Goal: Information Seeking & Learning: Learn about a topic

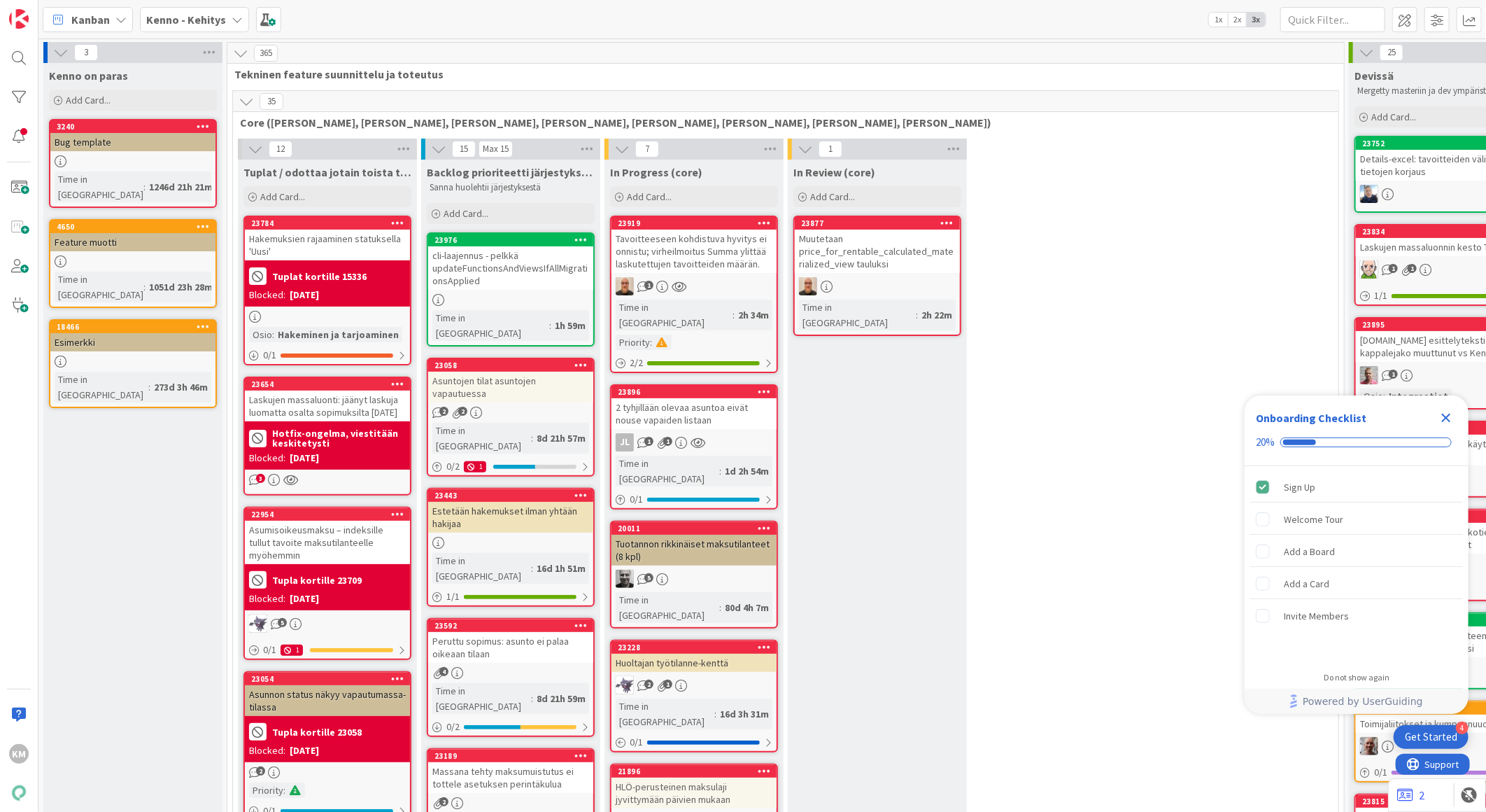
click at [199, 18] on b "Kenno - Kehitys" at bounding box center [186, 19] width 80 height 14
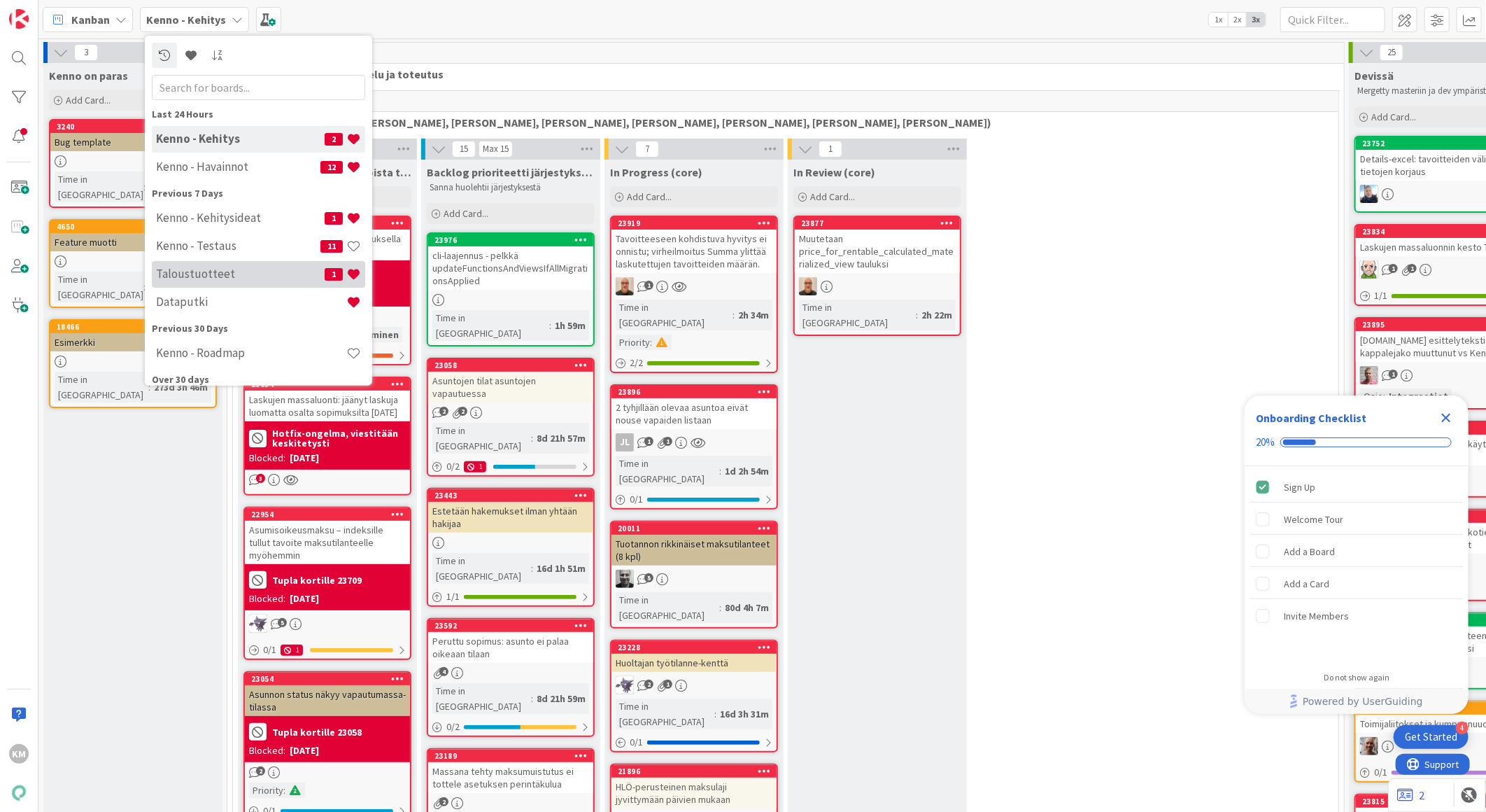
click at [230, 268] on h4 "Taloustuotteet" at bounding box center [239, 273] width 168 height 14
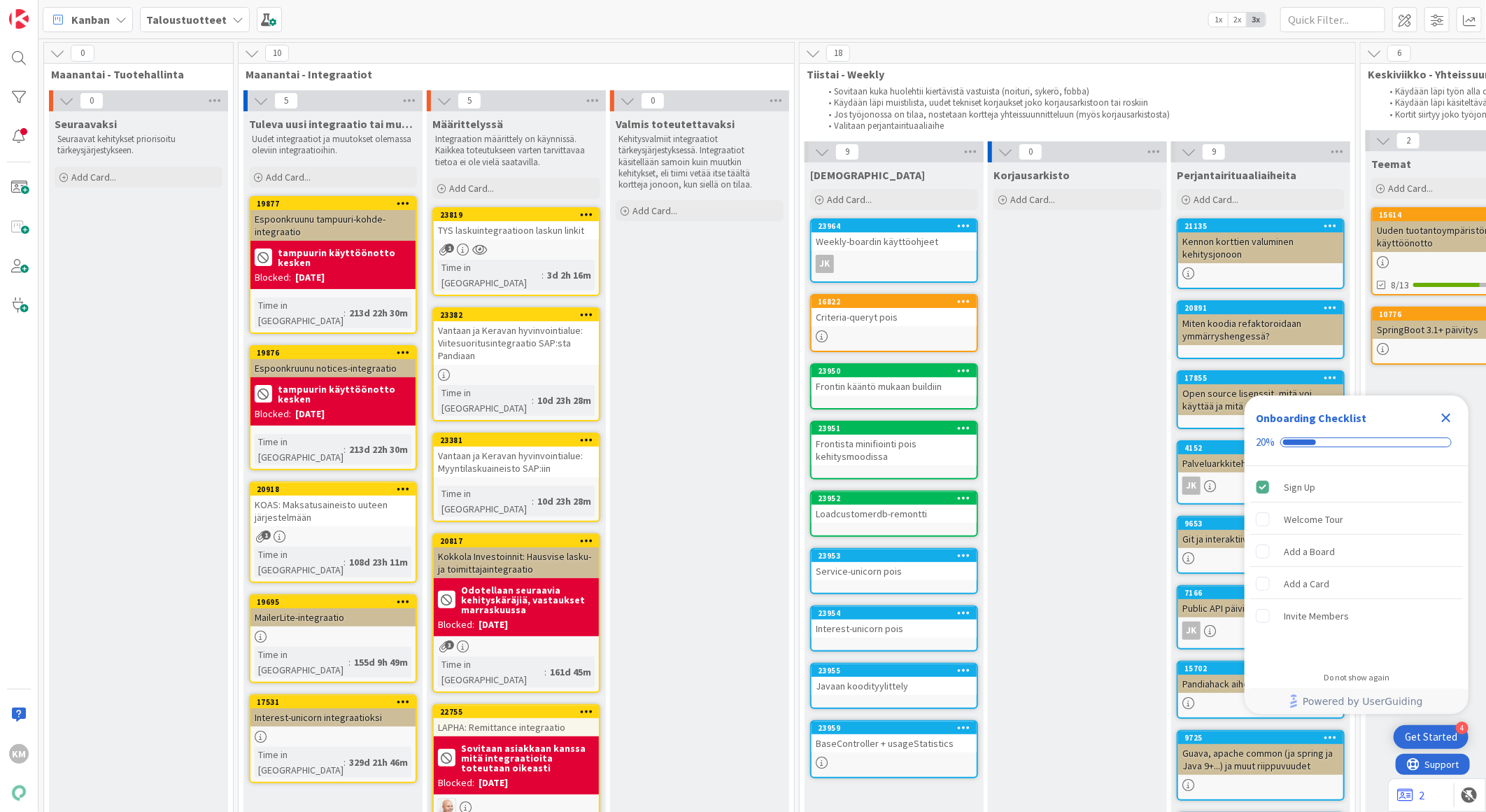
click at [1451, 413] on icon "Close Checklist" at bounding box center [1446, 417] width 17 height 17
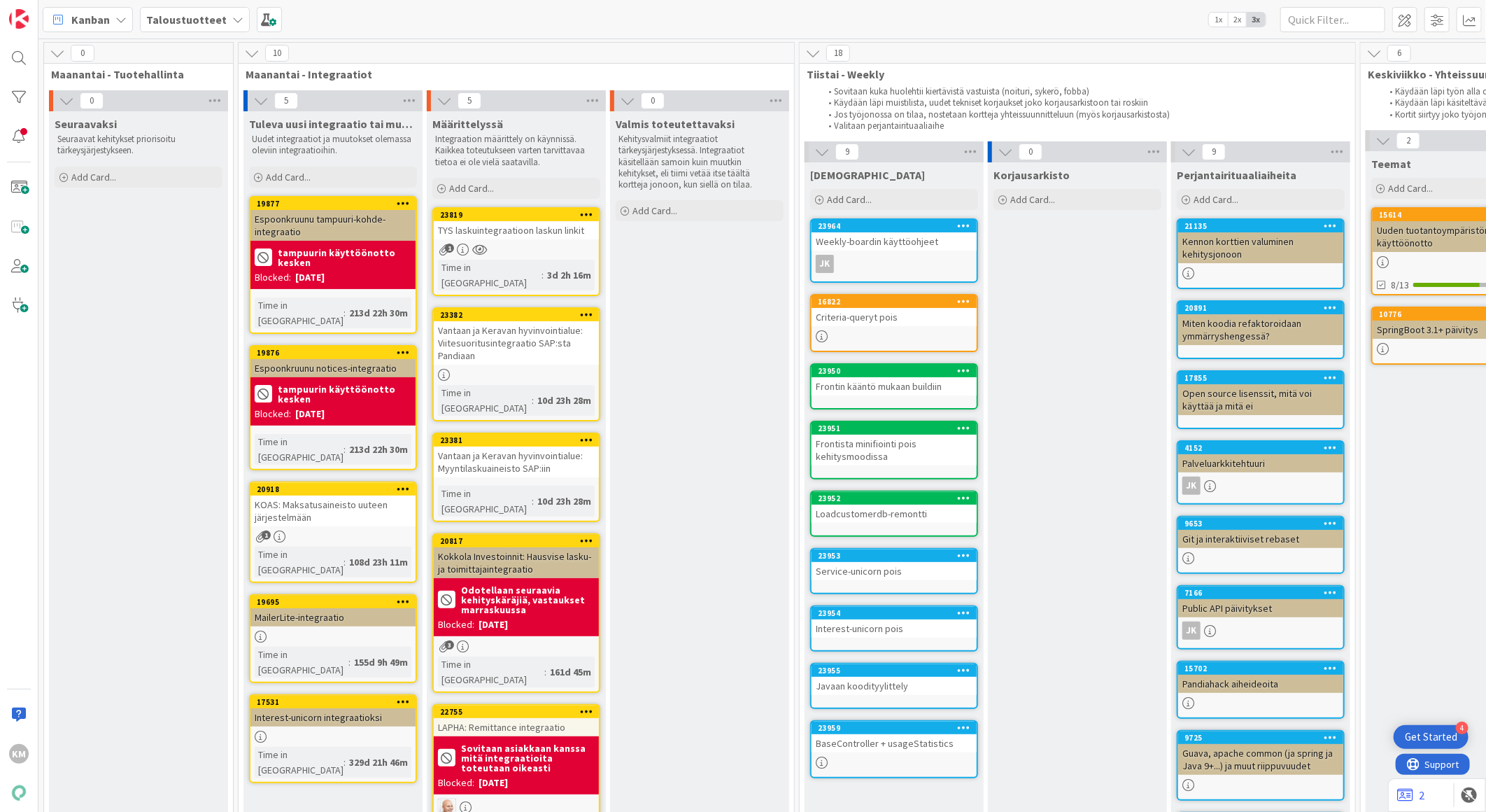
click at [535, 233] on div "TYS laskuintegraatioon laskun linkit" at bounding box center [516, 229] width 165 height 18
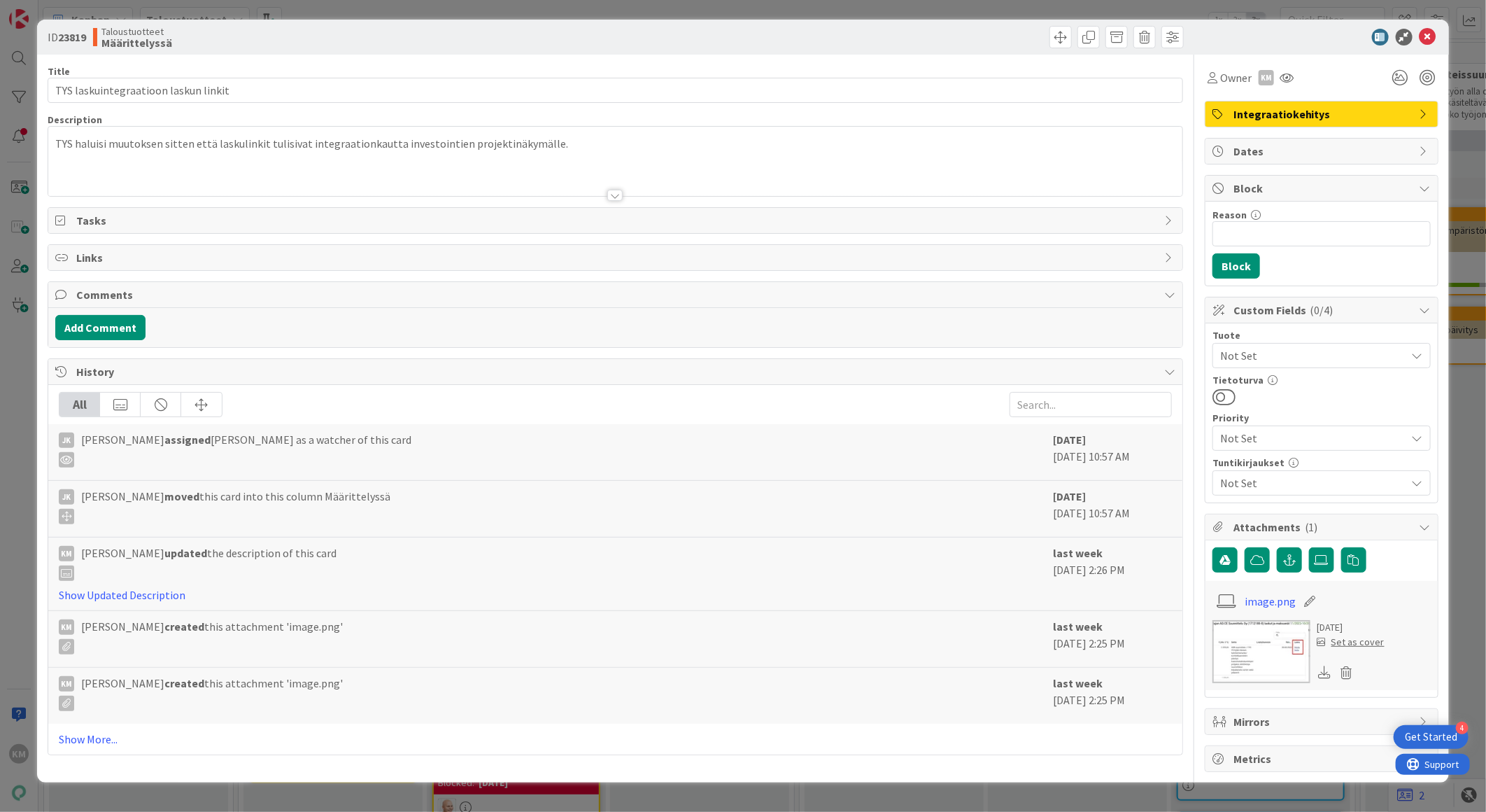
click at [619, 198] on div at bounding box center [616, 195] width 16 height 12
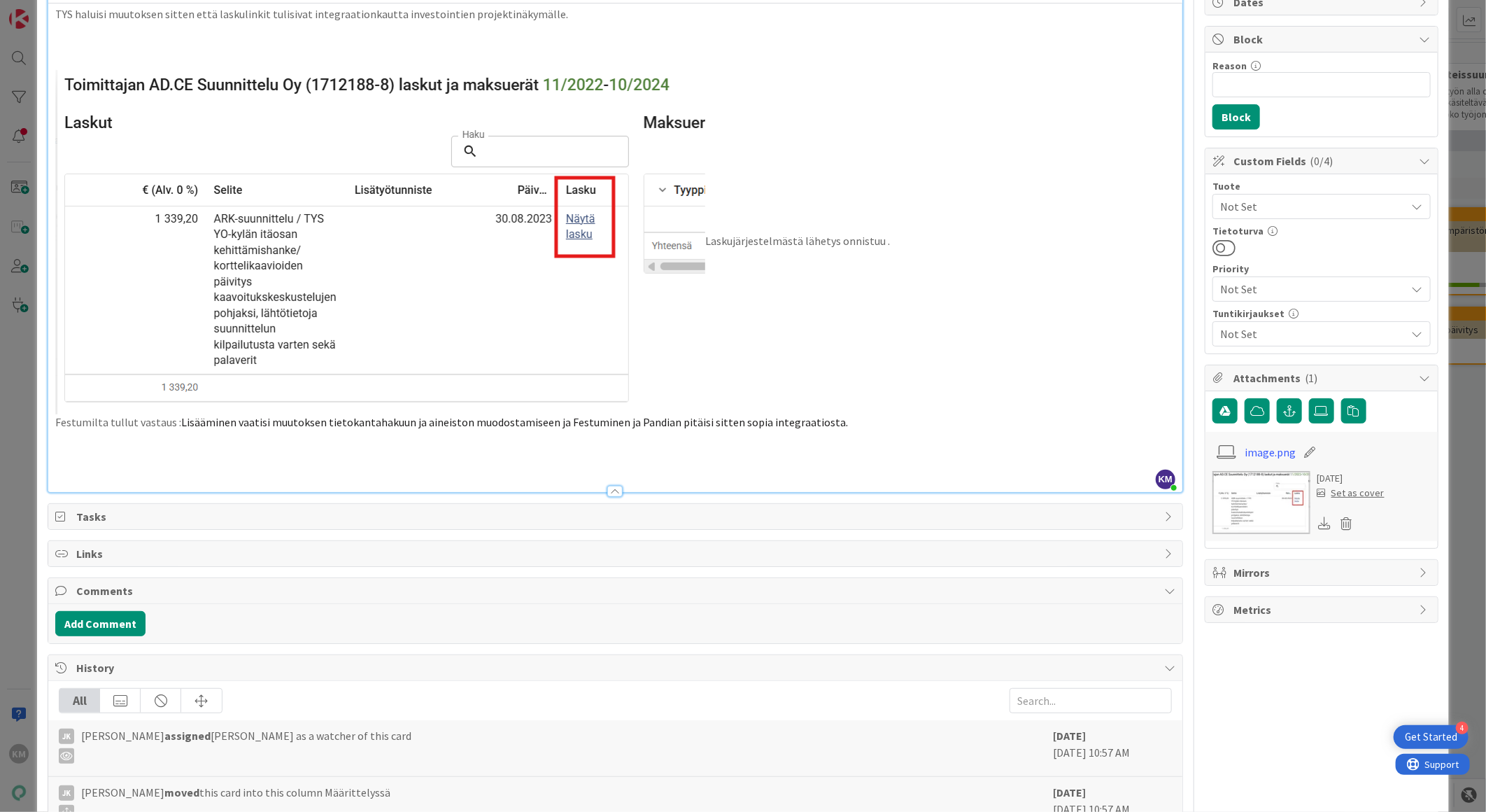
scroll to position [156, 0]
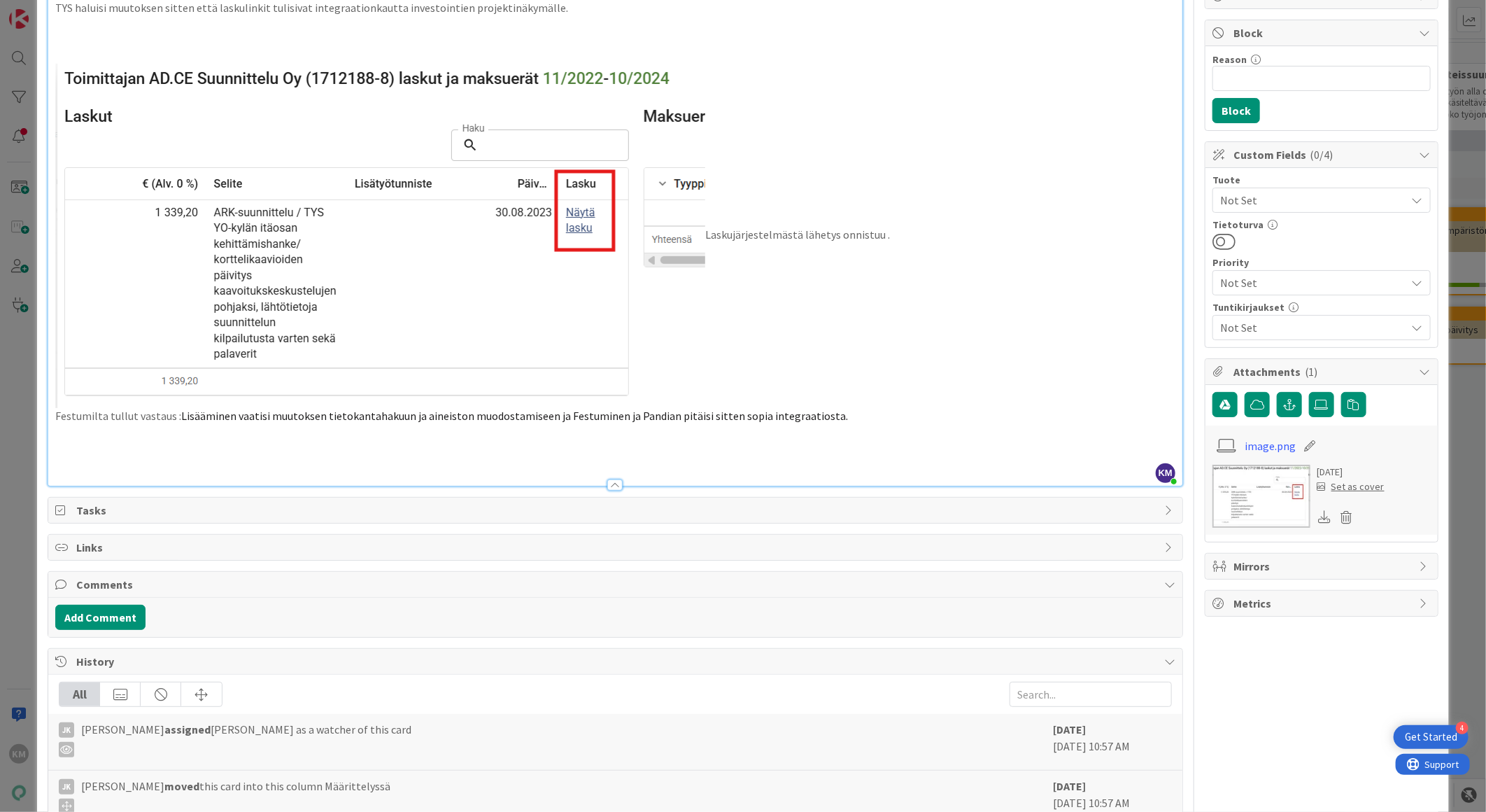
click at [849, 411] on p "Festumilta tullut vastaus : Lisääminen vaatisi muutoksen tietokantahakuun ja ai…" at bounding box center [616, 415] width 1120 height 17
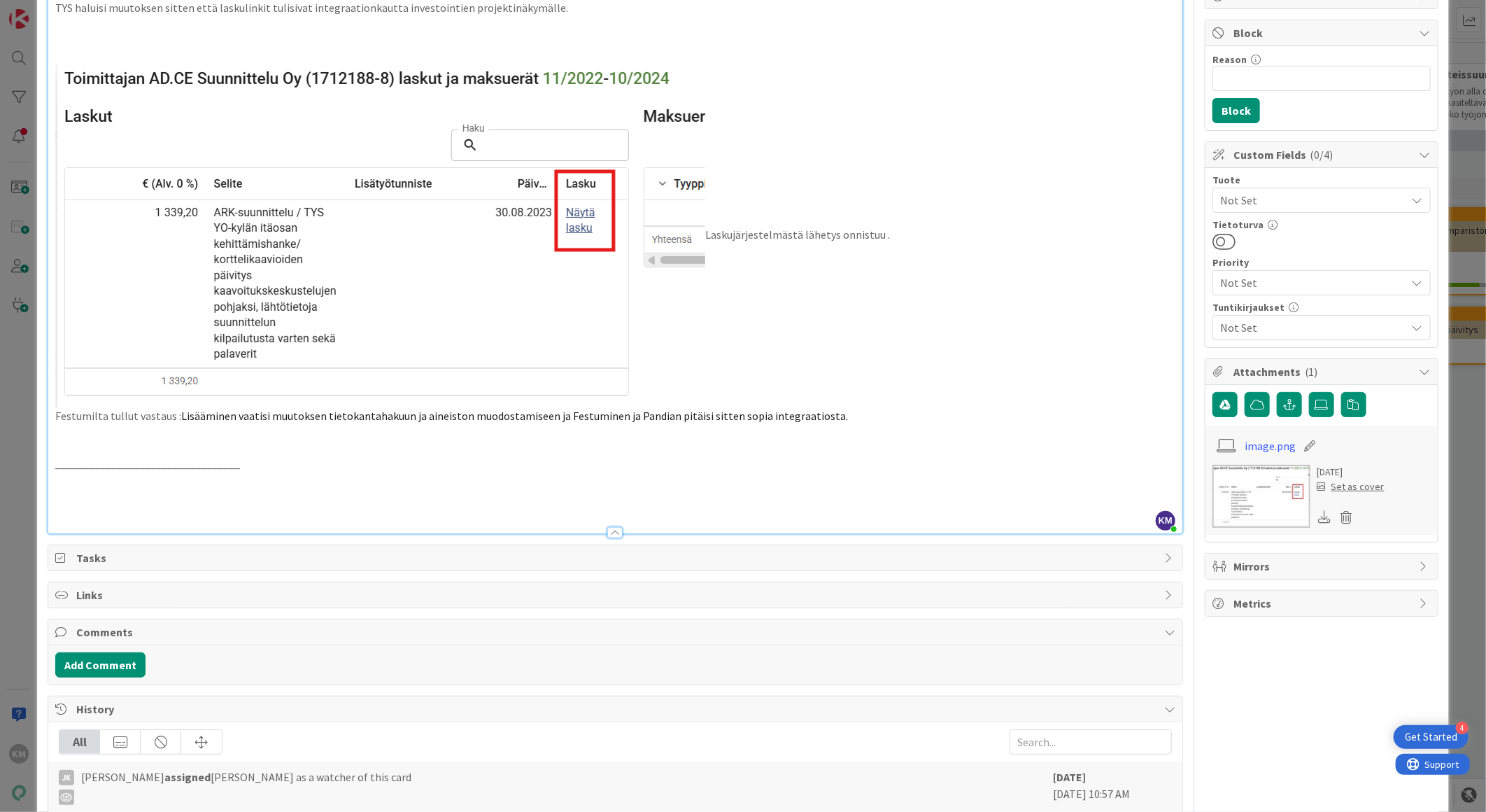
click at [52, 463] on div "TYS haluisi muutoksen sitten että laskulinkit tulisivat integraationkautta inve…" at bounding box center [616, 265] width 1134 height 536
click at [443, 470] on p "Päivitys asiakkaan suunnalta [DATE] _________________________________" at bounding box center [616, 463] width 1120 height 17
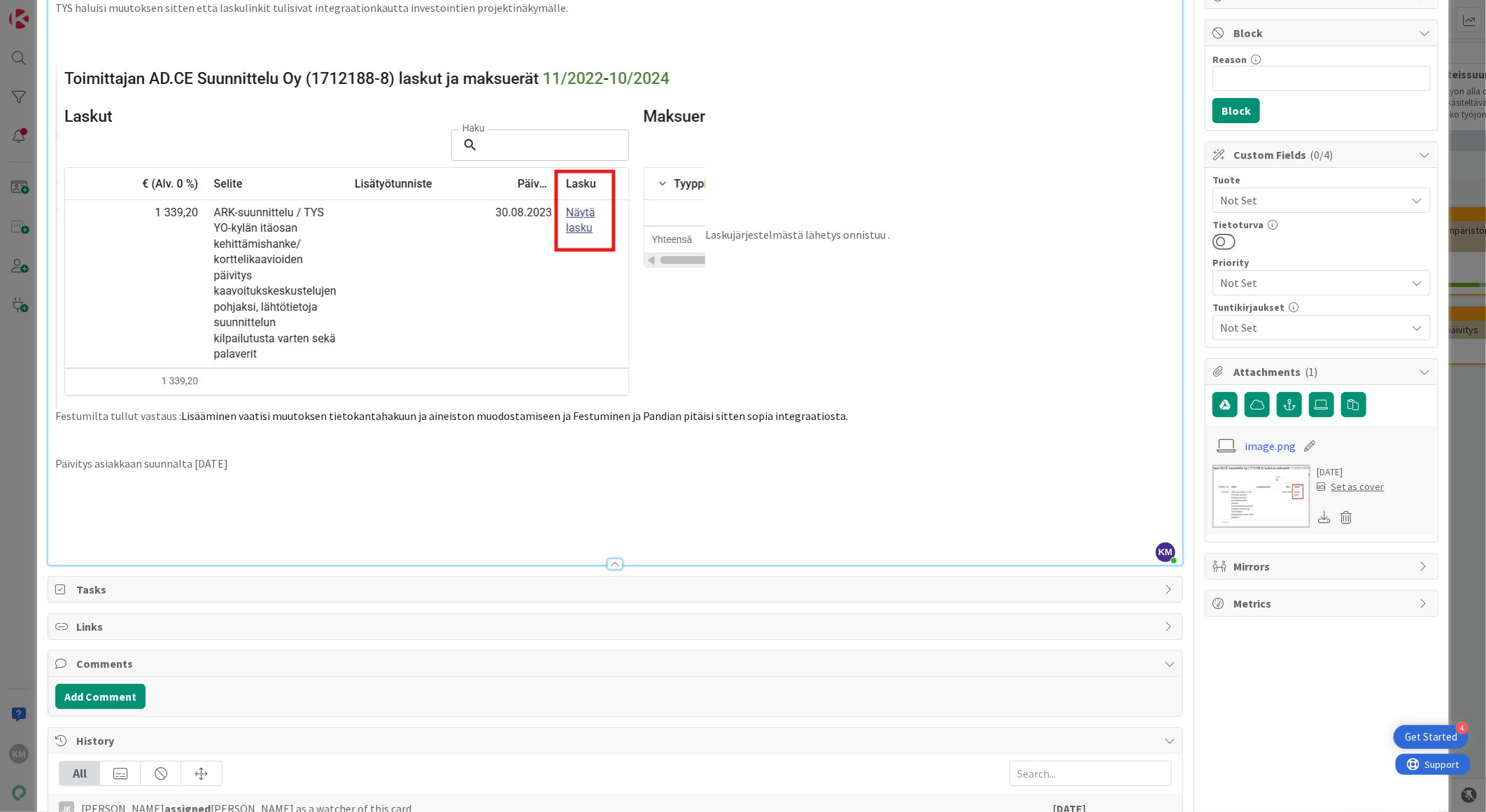
click at [82, 480] on p at bounding box center [616, 479] width 1120 height 17
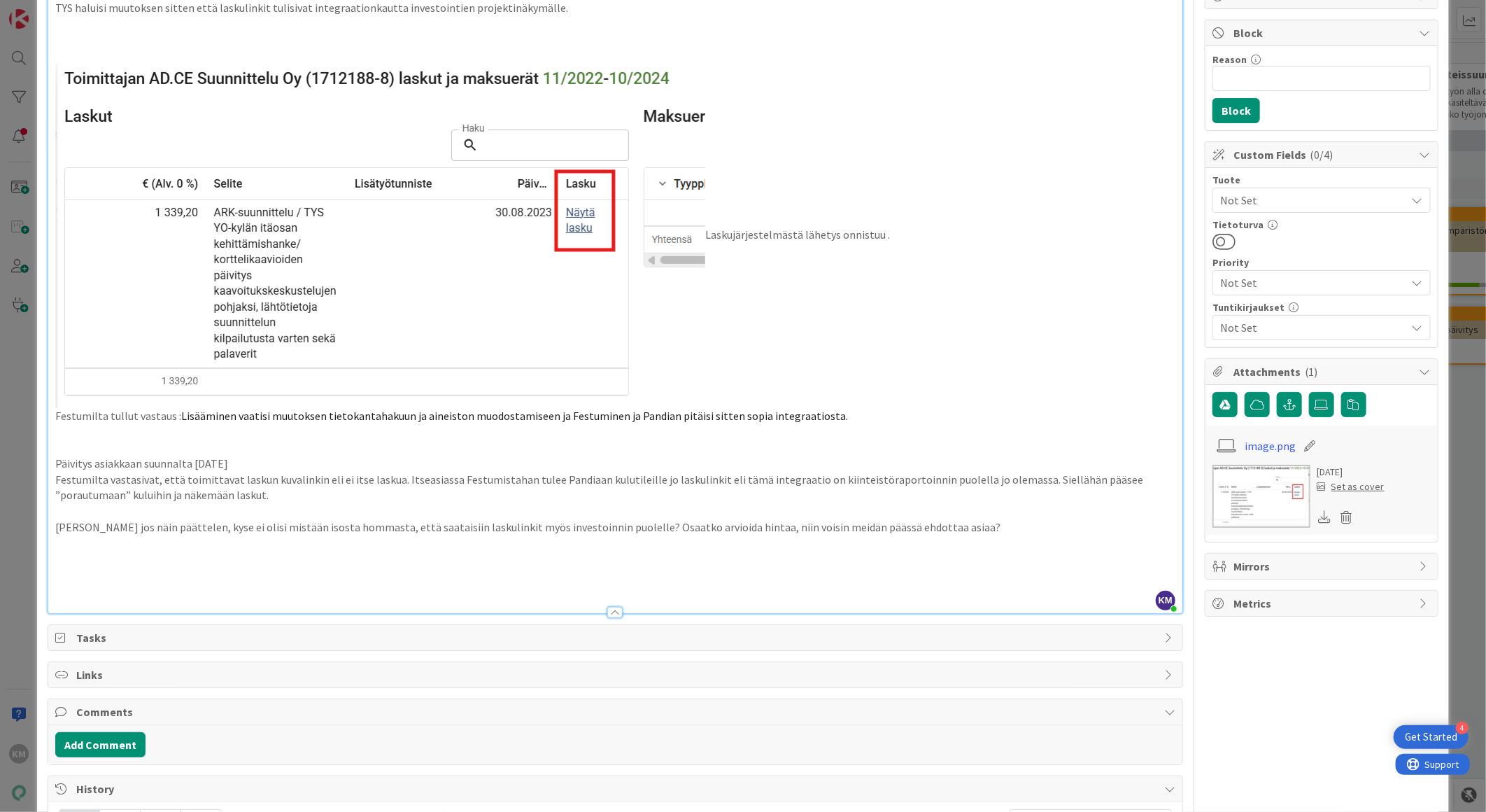
click at [53, 527] on div "TYS haluisi muutoksen sitten että laskulinkit tulisivat integraationkautta inve…" at bounding box center [616, 304] width 1134 height 616
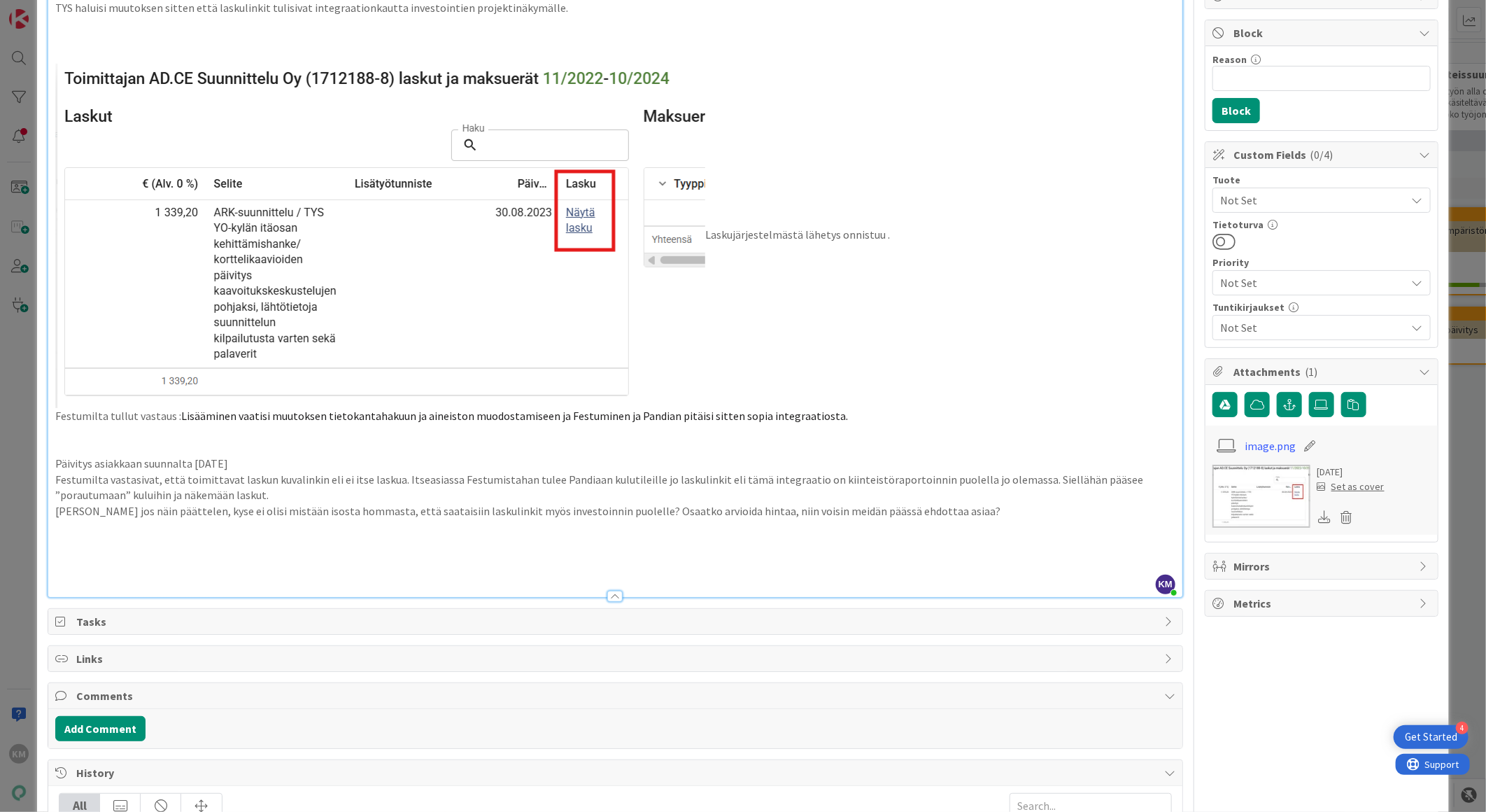
click at [248, 459] on p "Päivitys asiakkaan suunnalta [DATE]" at bounding box center [616, 463] width 1120 height 17
drag, startPoint x: 243, startPoint y: 465, endPoint x: 44, endPoint y: 457, distance: 199.2
click at [44, 457] on div "ID 23819 Taloustuotteet Määrittelyssä Title 37 / 128 TYS laskuintegraatioon las…" at bounding box center [743, 514] width 1412 height 1302
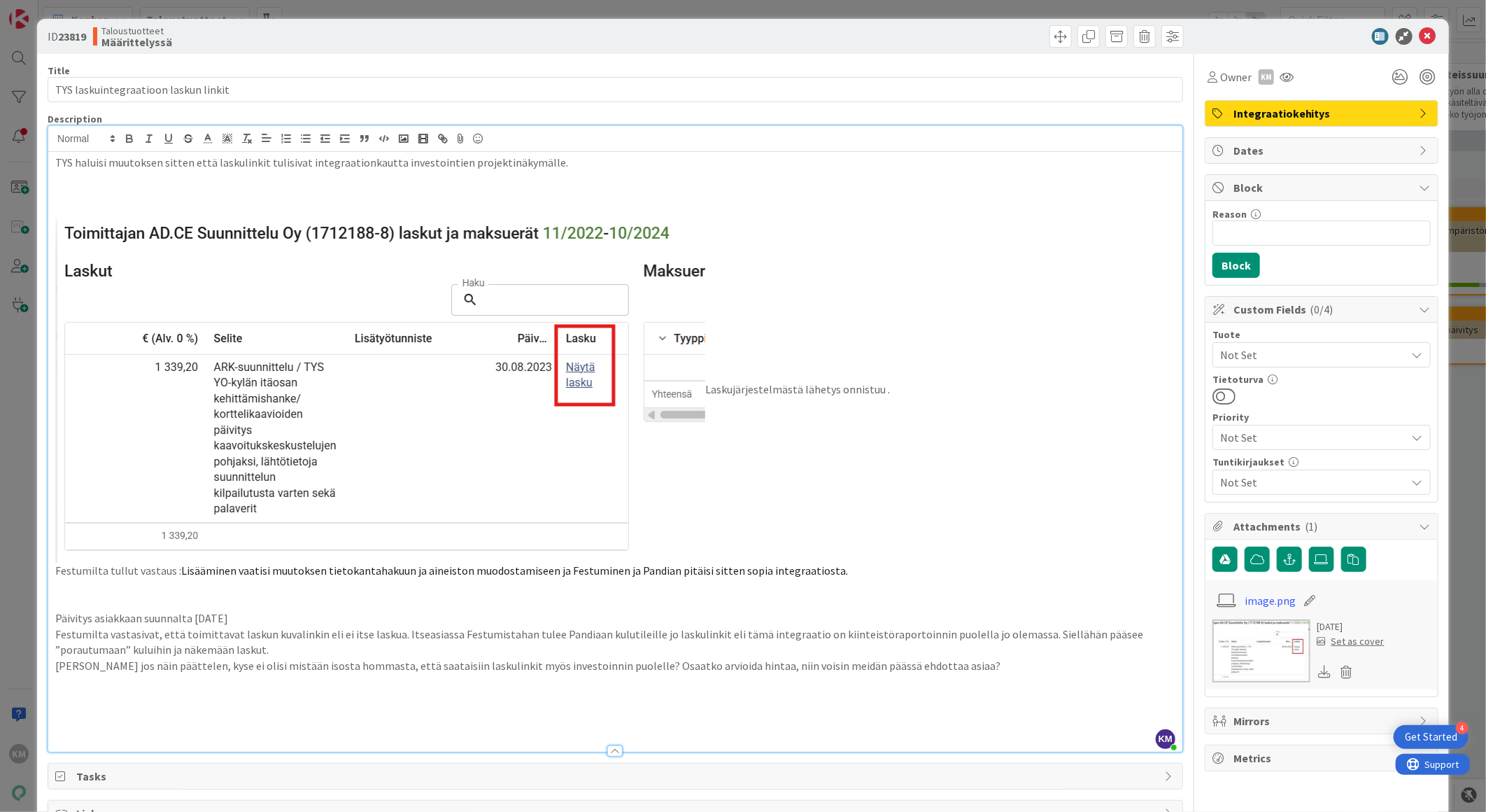
scroll to position [0, 0]
click at [127, 134] on icon "button" at bounding box center [129, 139] width 13 height 13
click at [147, 596] on p at bounding box center [616, 603] width 1120 height 17
click at [1421, 34] on icon at bounding box center [1428, 36] width 17 height 17
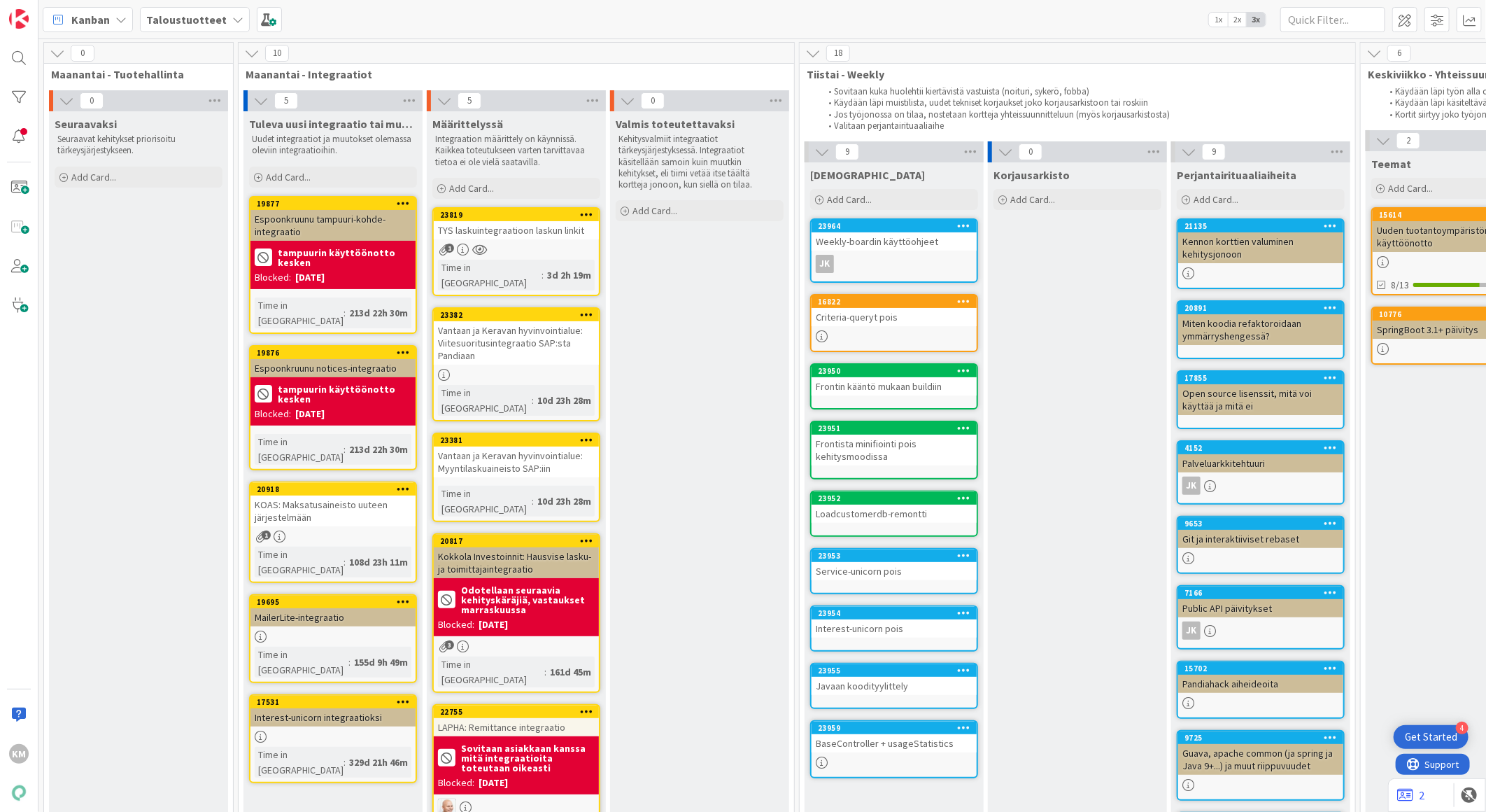
click at [519, 231] on div "TYS laskuintegraatioon laskun linkit" at bounding box center [516, 229] width 165 height 18
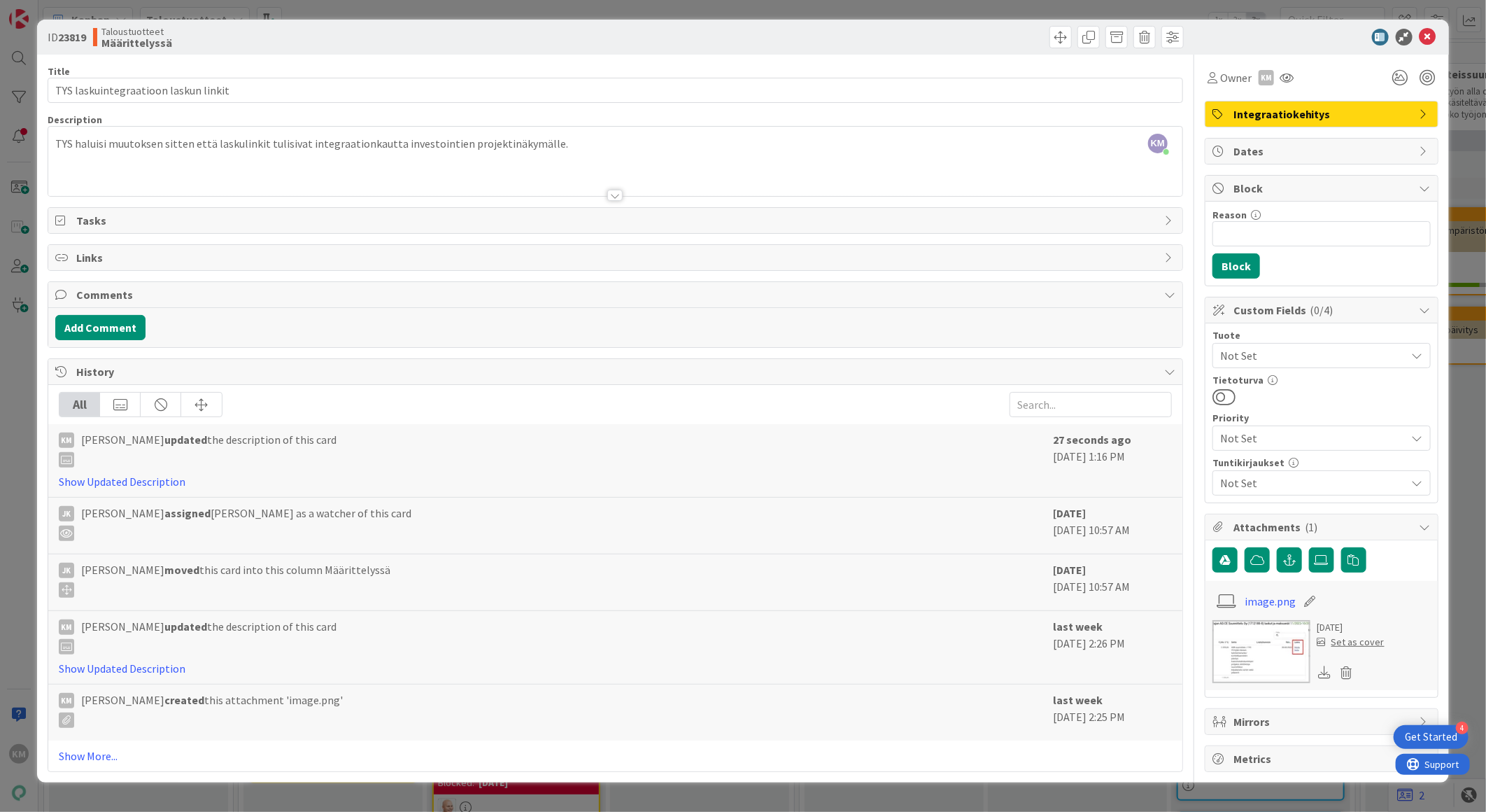
click at [615, 194] on div at bounding box center [616, 195] width 16 height 12
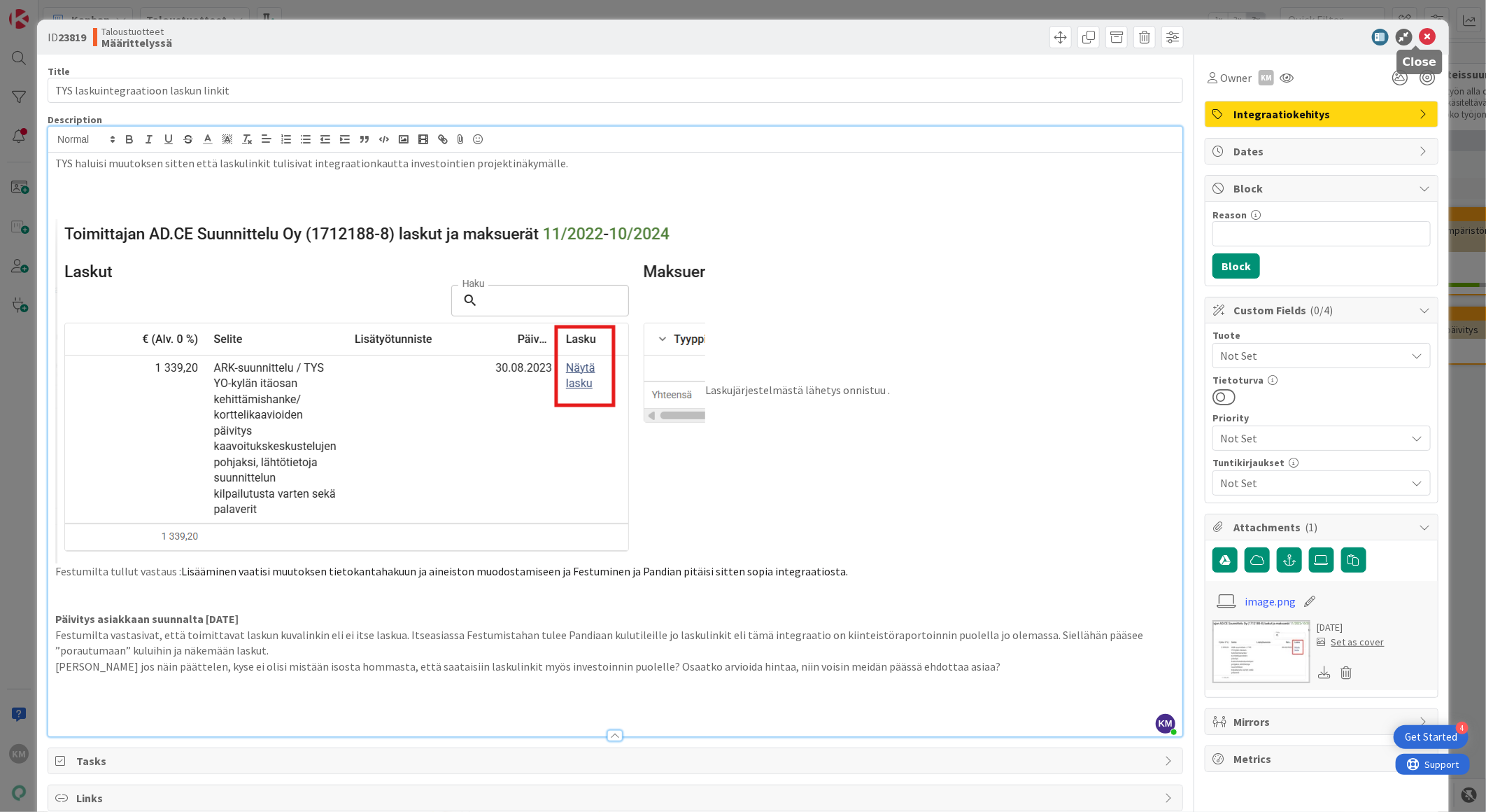
click at [1420, 38] on icon at bounding box center [1428, 36] width 17 height 17
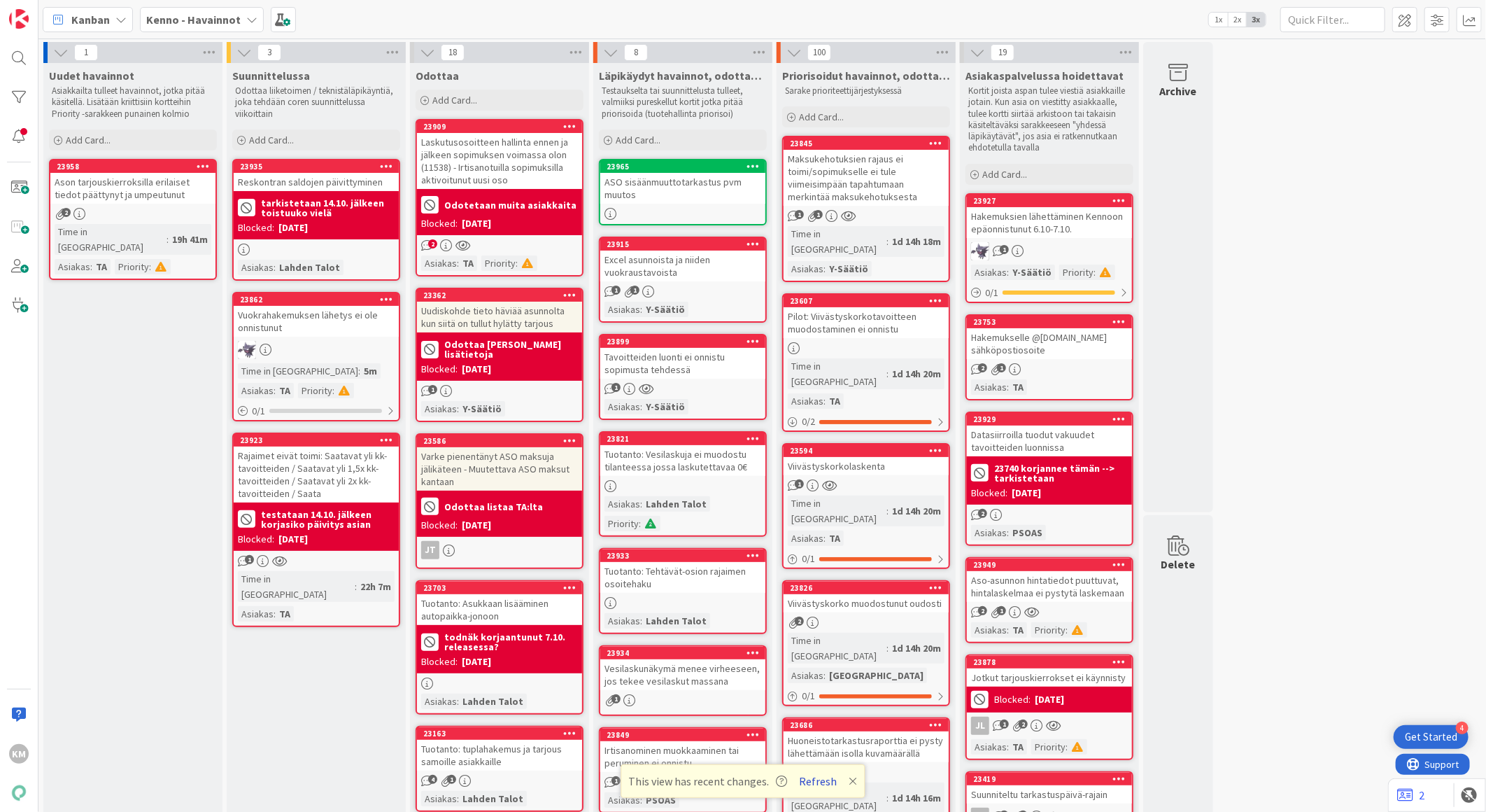
click at [814, 774] on button "Refresh" at bounding box center [818, 781] width 48 height 18
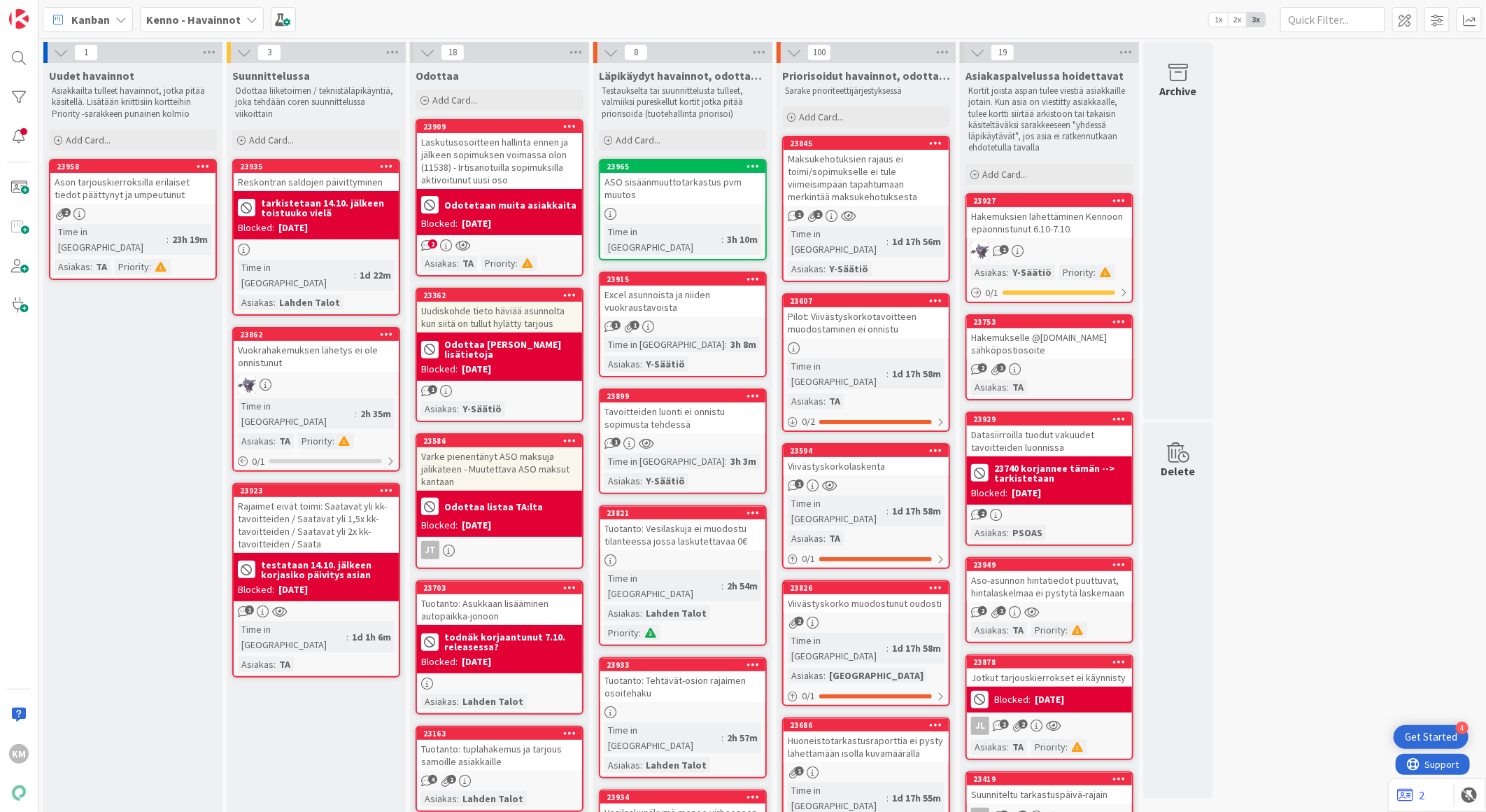
click at [1061, 585] on div "Aso-asunnon hintatiedot puuttuvat, hintalaskelmaa ei pystytä laskemaan" at bounding box center [1049, 586] width 165 height 31
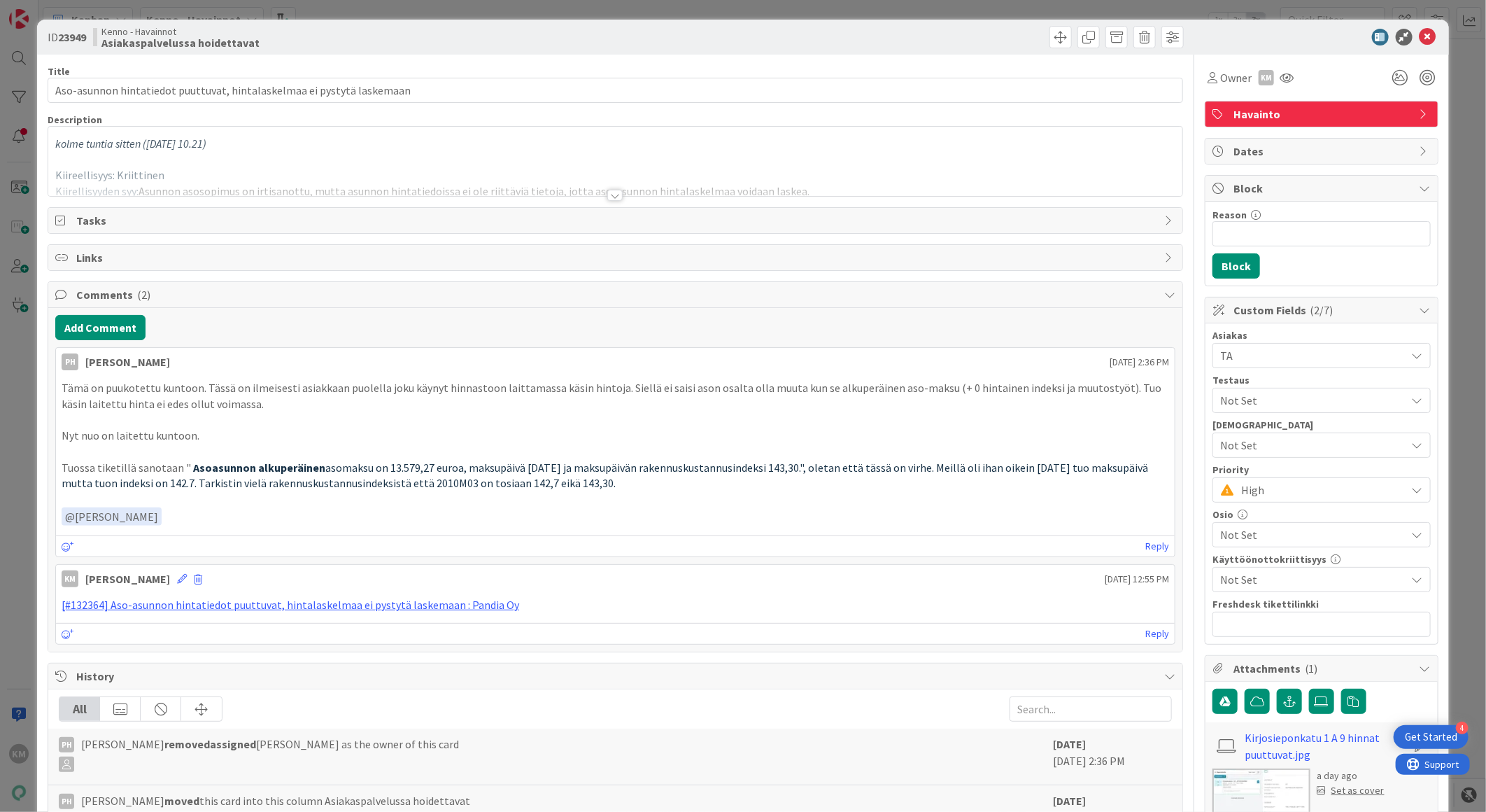
click at [608, 198] on div at bounding box center [616, 195] width 16 height 12
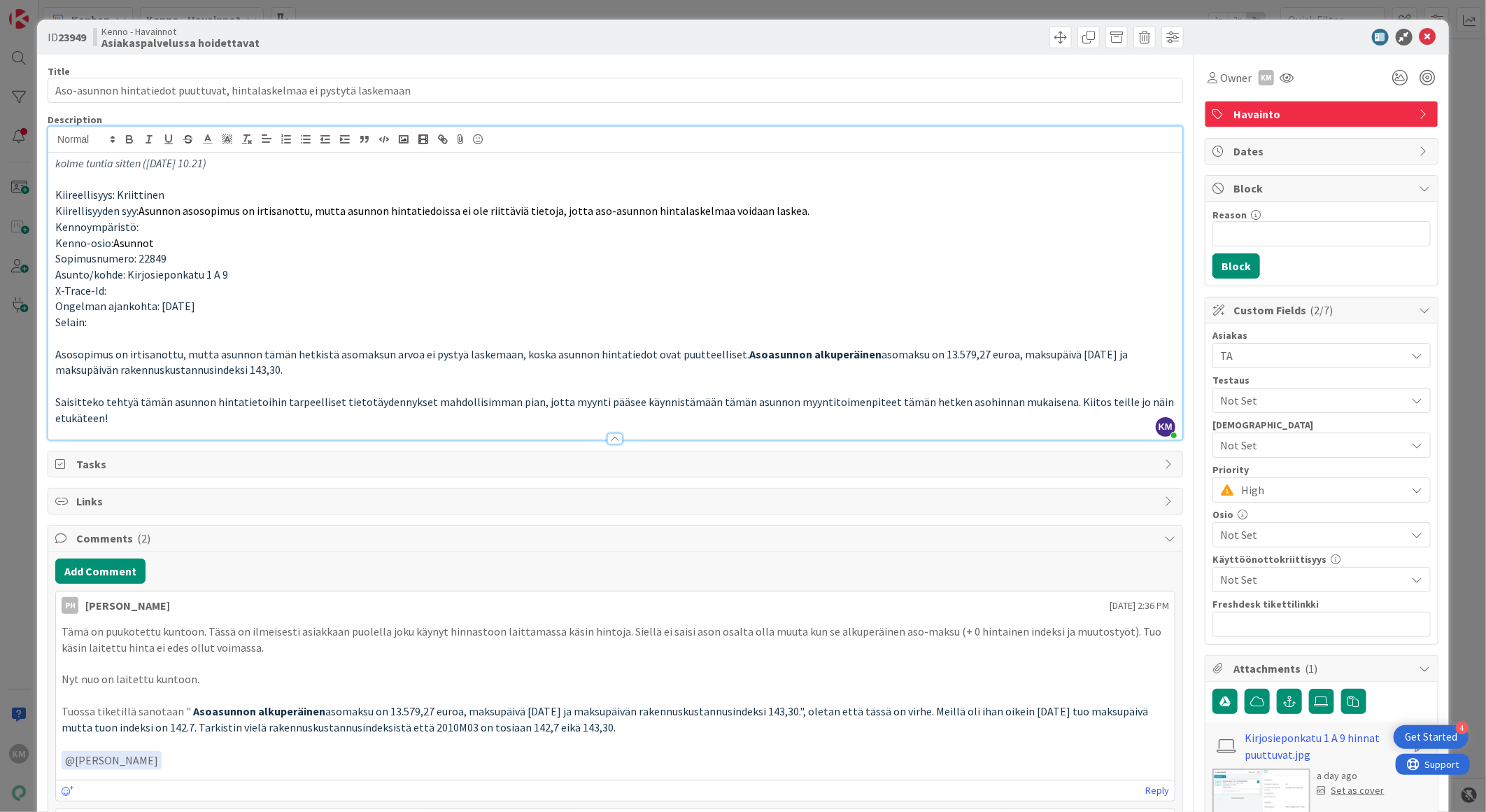
scroll to position [156, 0]
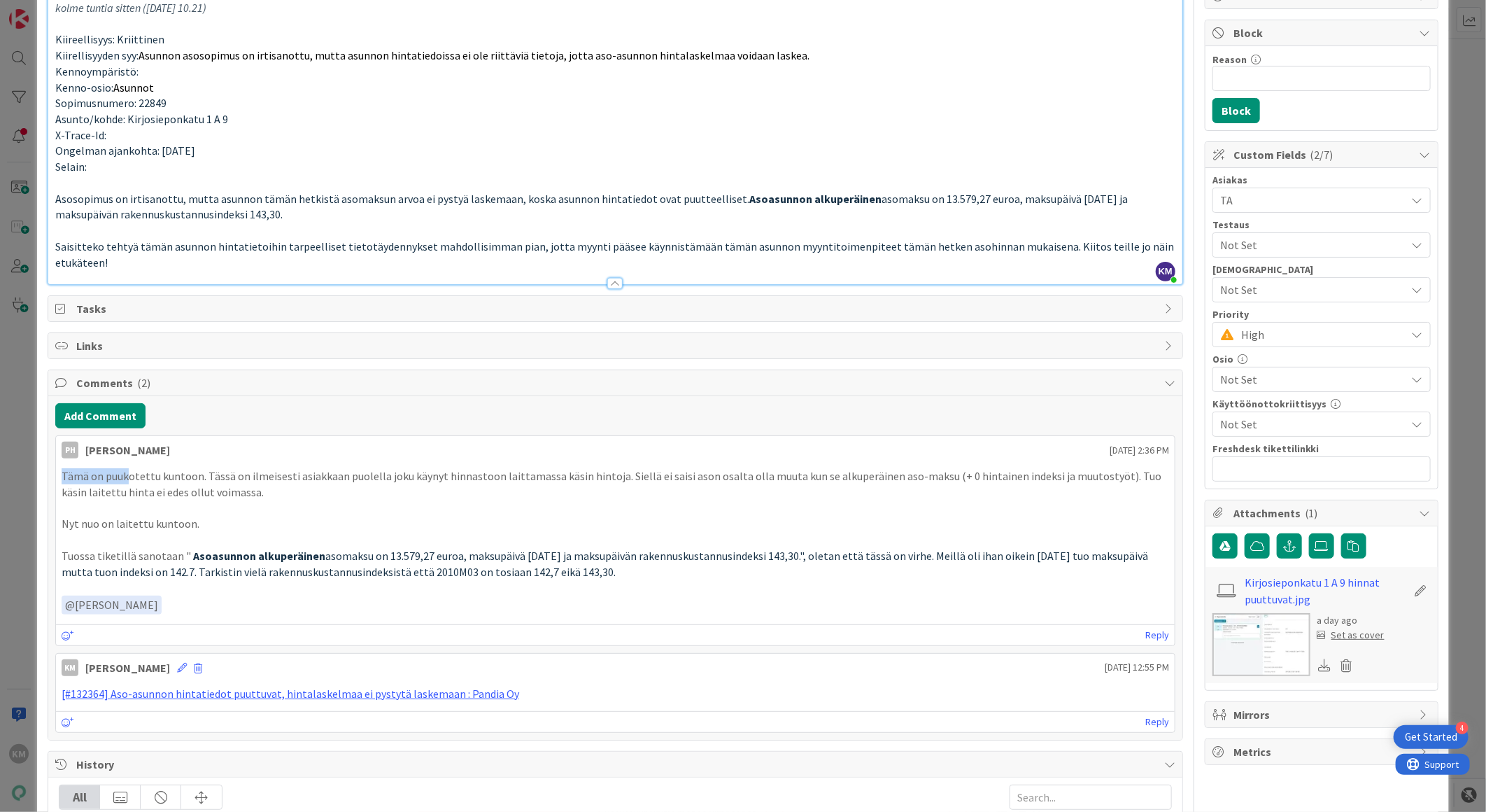
drag, startPoint x: 63, startPoint y: 472, endPoint x: 126, endPoint y: 473, distance: 63.0
click at [126, 473] on p "Tämä on puukotettu kuntoon. Tässä on ilmeisesti asiakkaan puolella joku käynyt …" at bounding box center [615, 483] width 1108 height 31
click at [190, 522] on p "Nyt nuo on laitettu kuntoon." at bounding box center [615, 523] width 1108 height 17
